Goal: Information Seeking & Learning: Learn about a topic

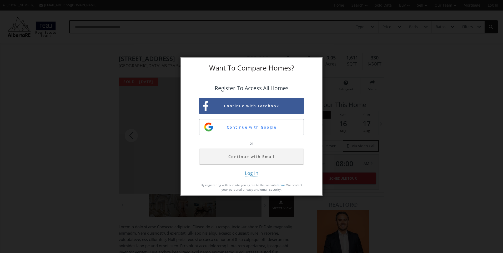
click at [395, 103] on div "Want To Compare Homes? Register To Access All Homes Continue with Facebook Cont…" at bounding box center [251, 126] width 503 height 253
click at [376, 154] on div "Want To Compare Homes? Register To Access All Homes Continue with Facebook Cont…" at bounding box center [251, 126] width 503 height 253
click at [261, 152] on button "Continue with Email" at bounding box center [251, 157] width 105 height 16
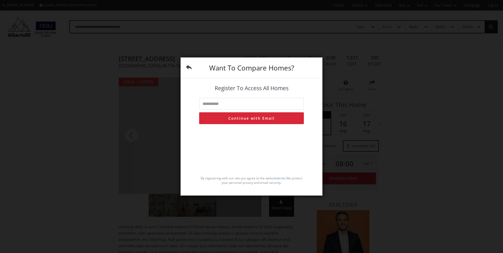
click at [193, 65] on div "Want To Compare Homes?" at bounding box center [251, 68] width 141 height 21
click at [185, 67] on div "Want To Compare Homes?" at bounding box center [251, 68] width 141 height 21
click at [187, 66] on img at bounding box center [189, 67] width 6 height 6
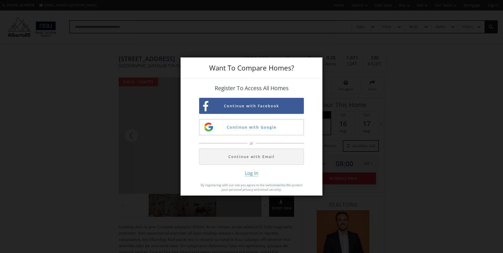
click at [335, 32] on div "Want To Compare Homes? Register To Access All Homes Continue with Facebook Cont…" at bounding box center [251, 126] width 503 height 253
